Goal: Check status: Check status

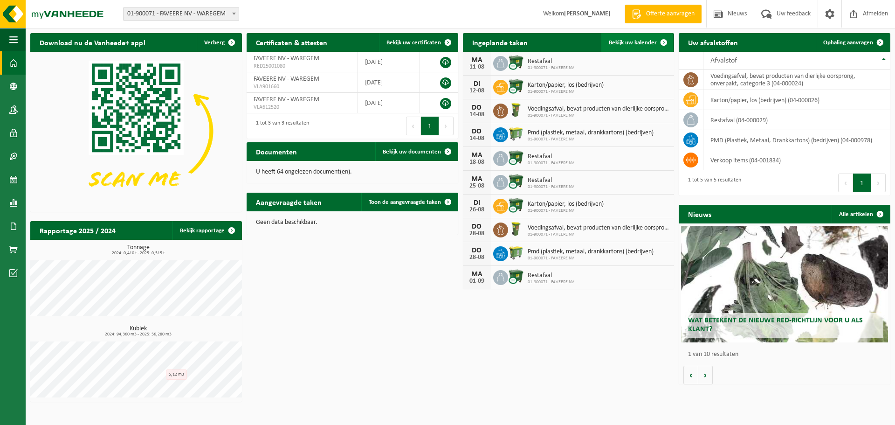
click at [639, 42] on span "Bekijk uw kalender" at bounding box center [633, 43] width 48 height 6
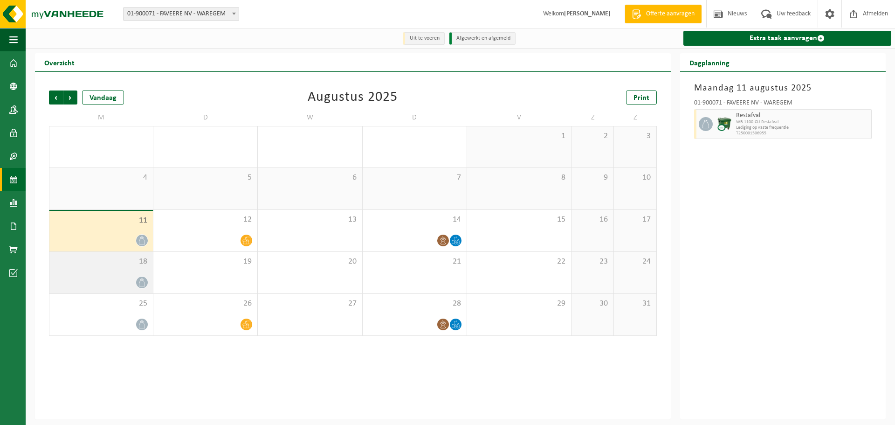
click at [119, 276] on div "18" at bounding box center [101, 272] width 104 height 41
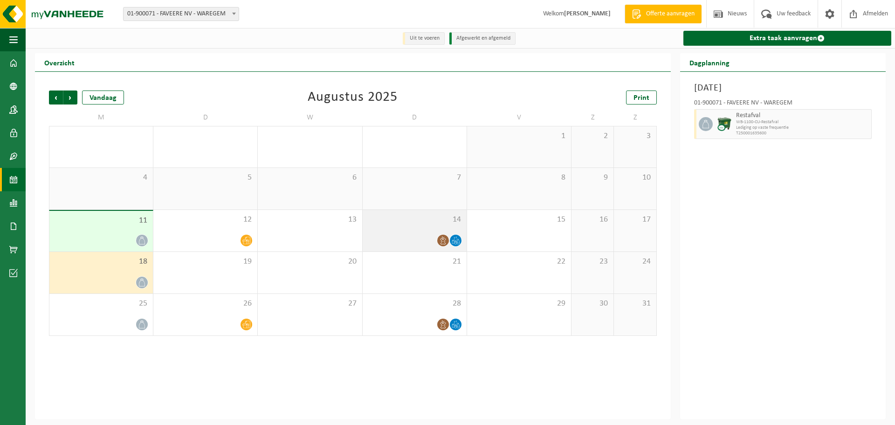
click at [429, 227] on div "14" at bounding box center [415, 230] width 104 height 41
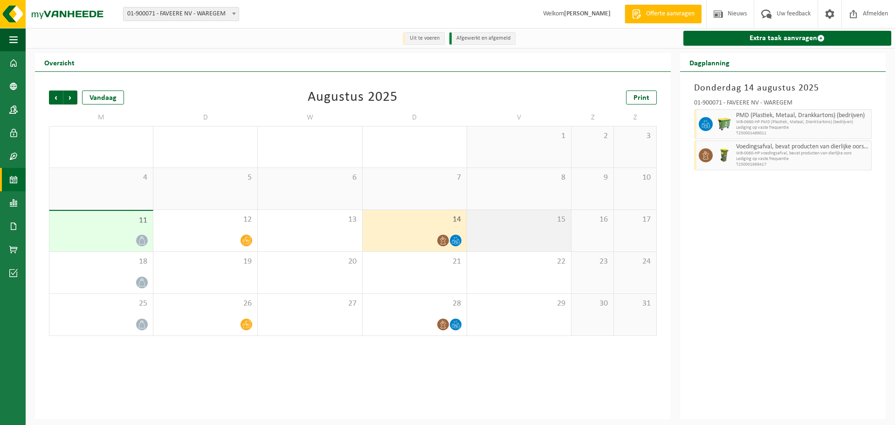
click at [533, 219] on span "15" at bounding box center [519, 219] width 95 height 10
